Goal: Information Seeking & Learning: Learn about a topic

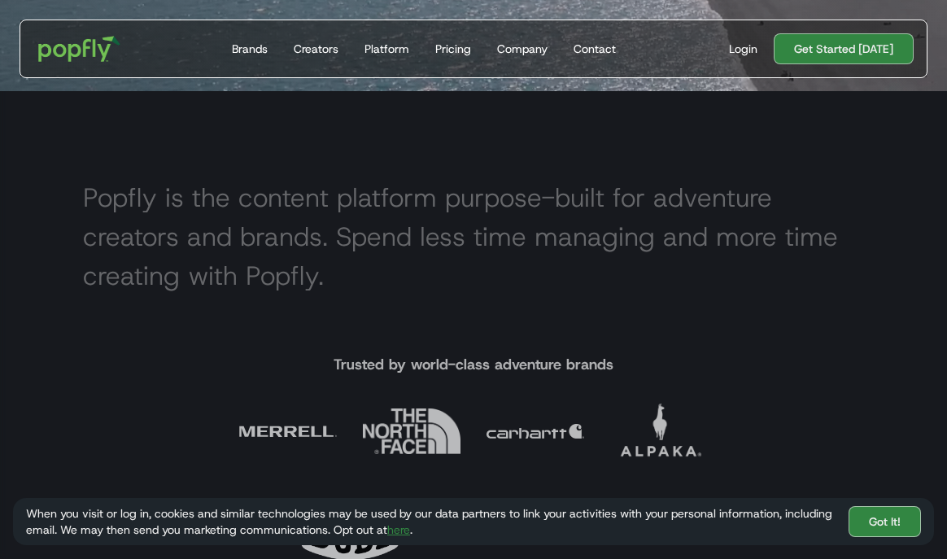
scroll to position [479, 0]
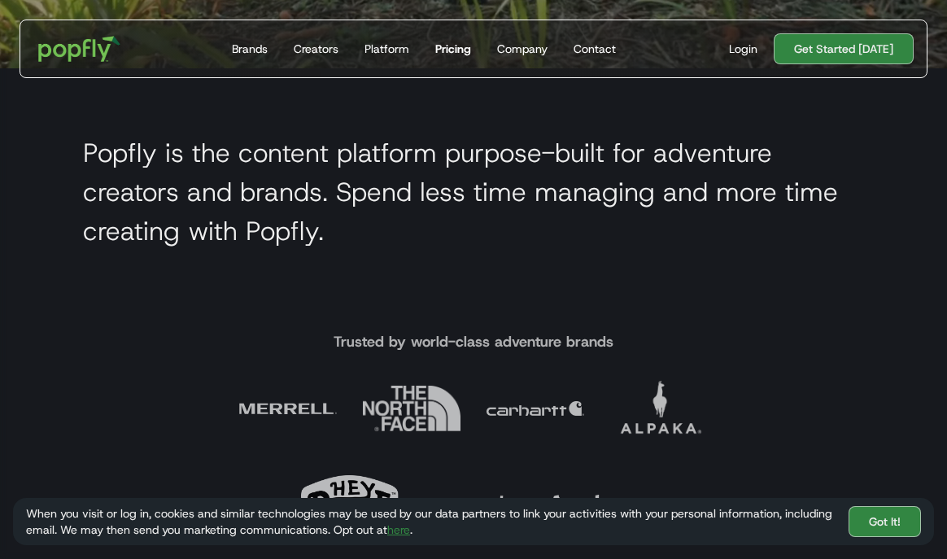
click at [447, 44] on div "Pricing" at bounding box center [453, 49] width 36 height 16
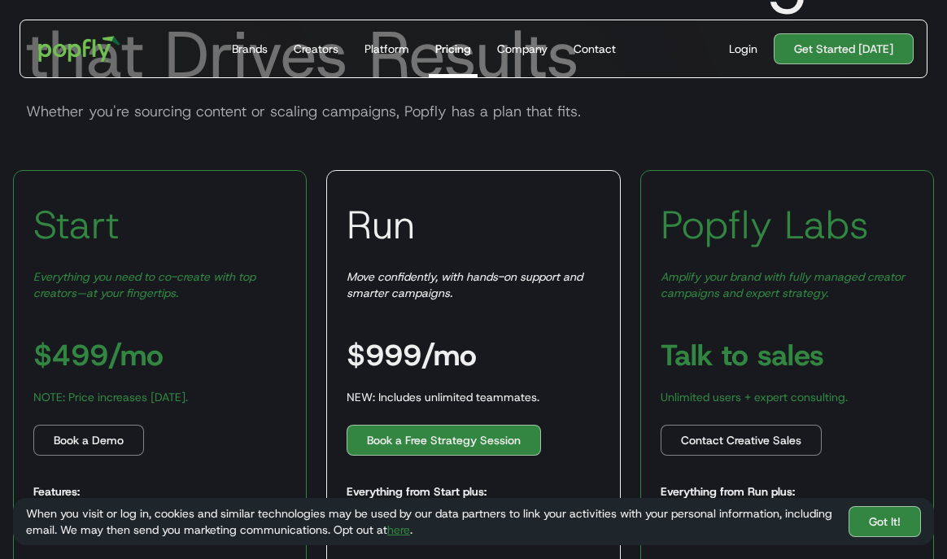
scroll to position [146, 0]
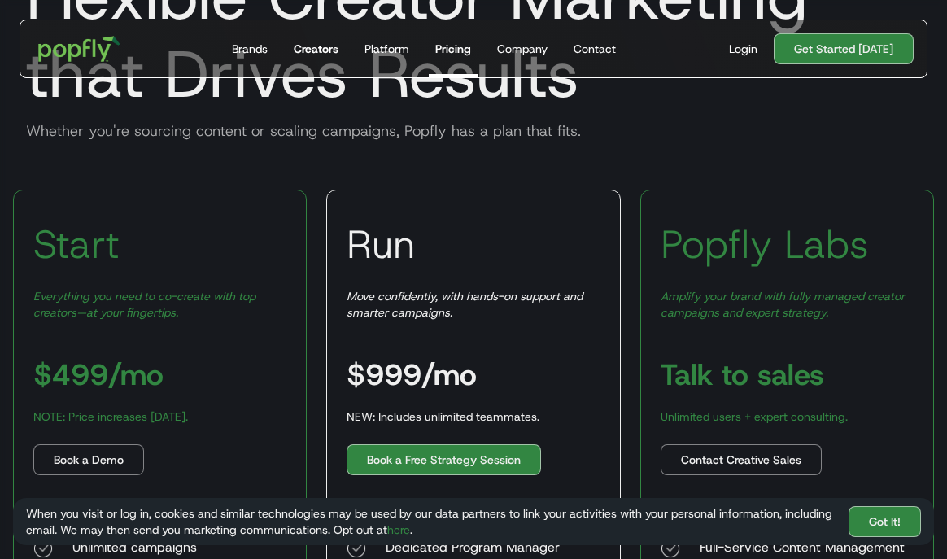
click at [317, 48] on div "Creators" at bounding box center [316, 49] width 45 height 16
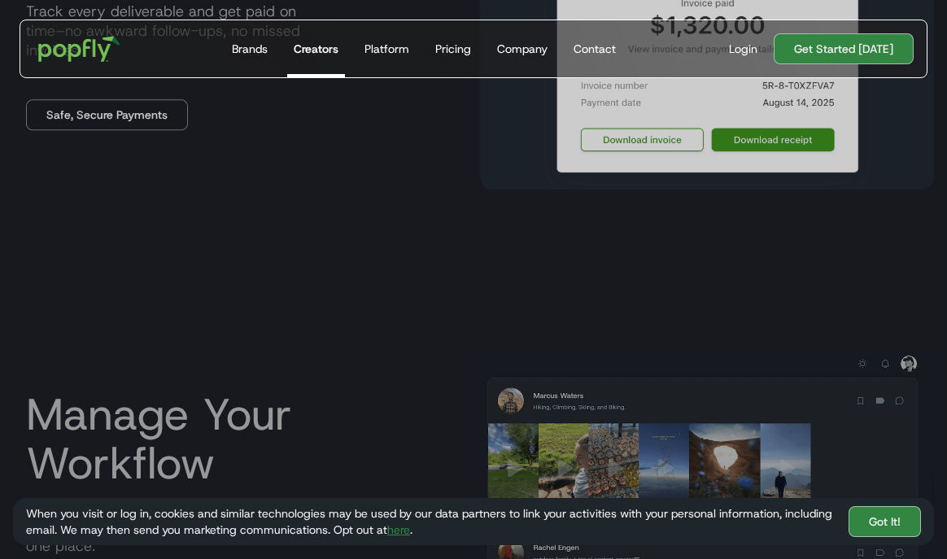
scroll to position [2347, 0]
